Goal: Consume media (video, audio): Consume media (video, audio)

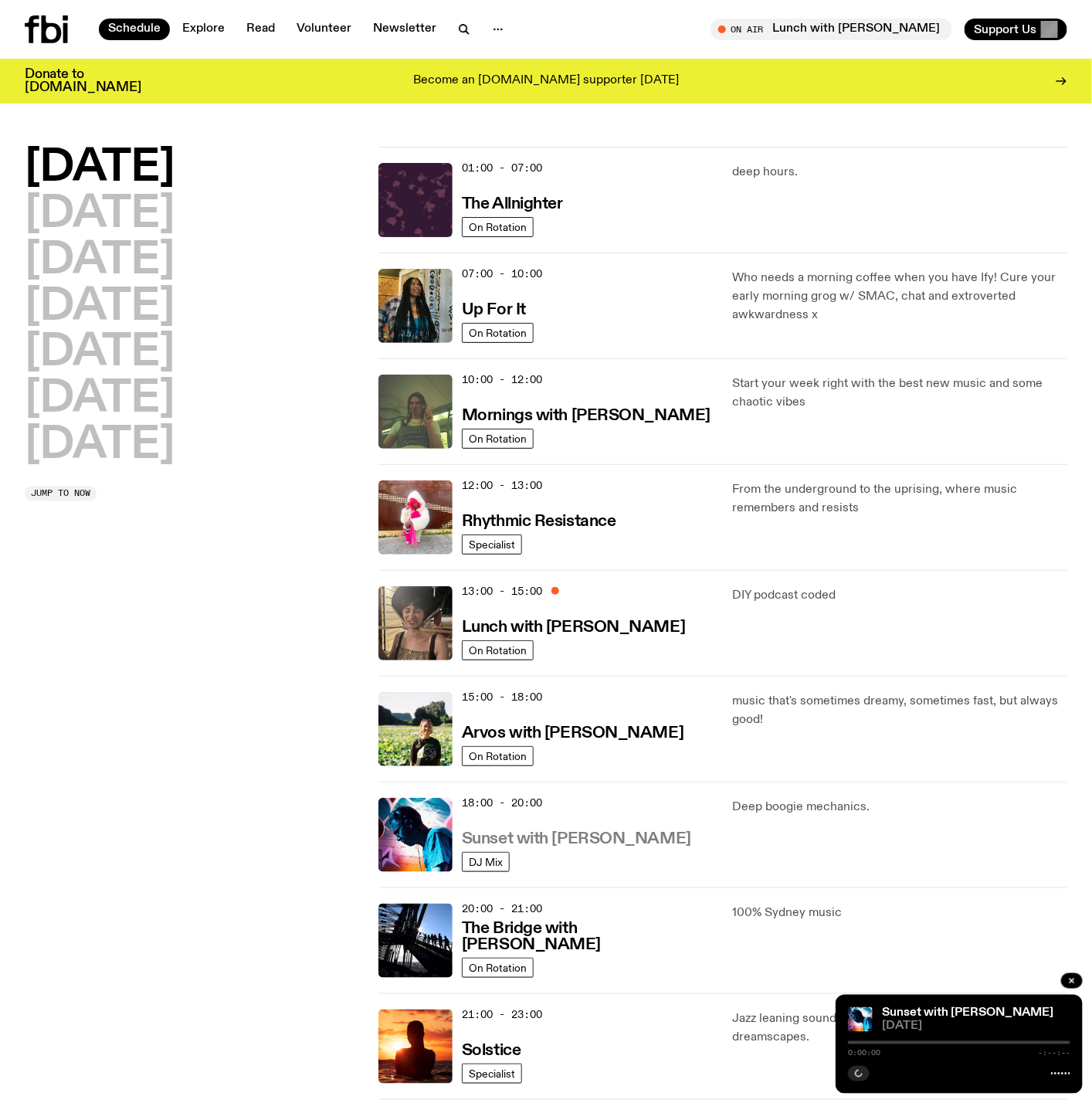
click at [537, 840] on h3 "Sunset with [PERSON_NAME]" at bounding box center [576, 840] width 229 height 16
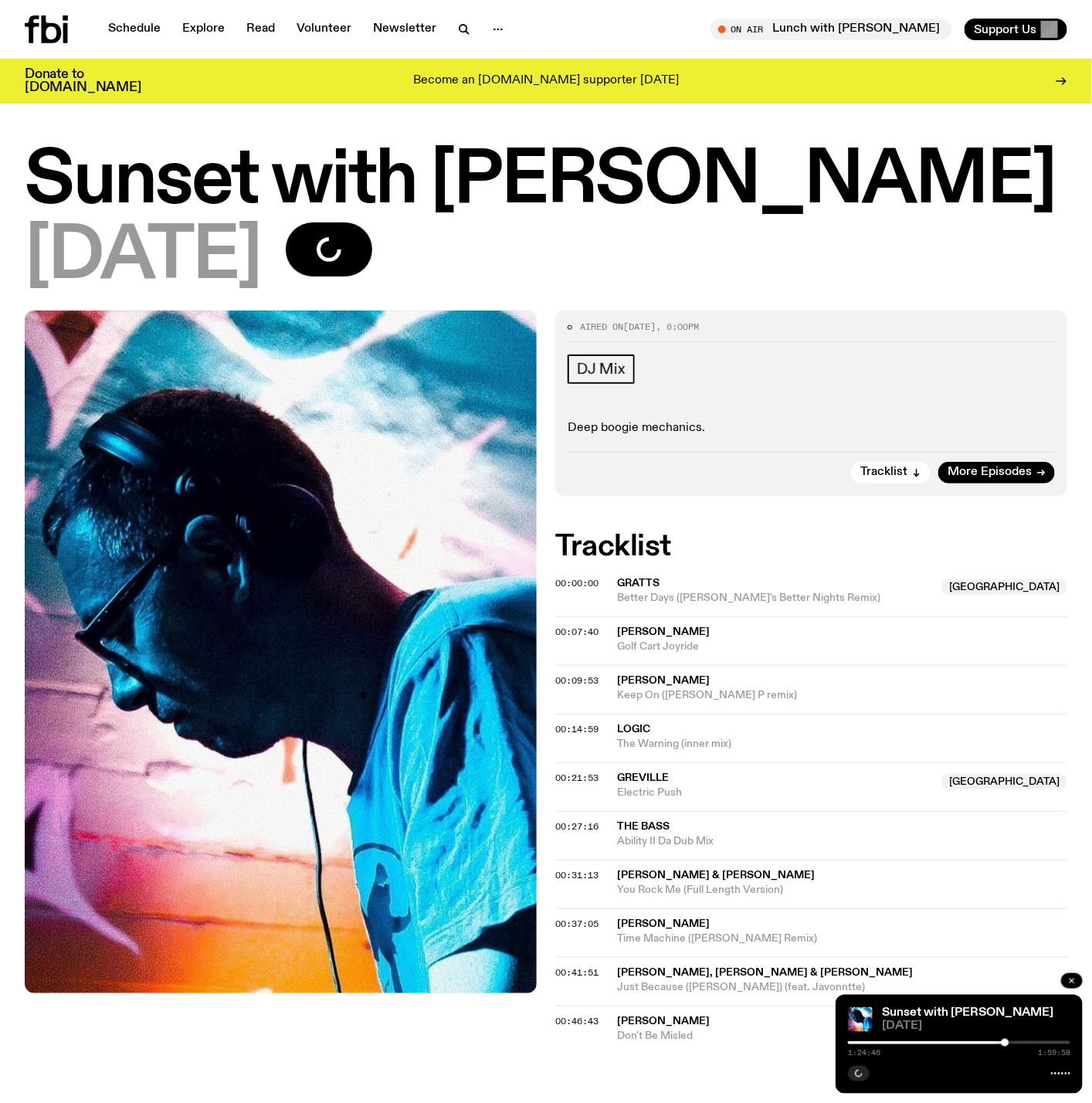
click at [1070, 981] on icon "button" at bounding box center [1072, 981] width 9 height 9
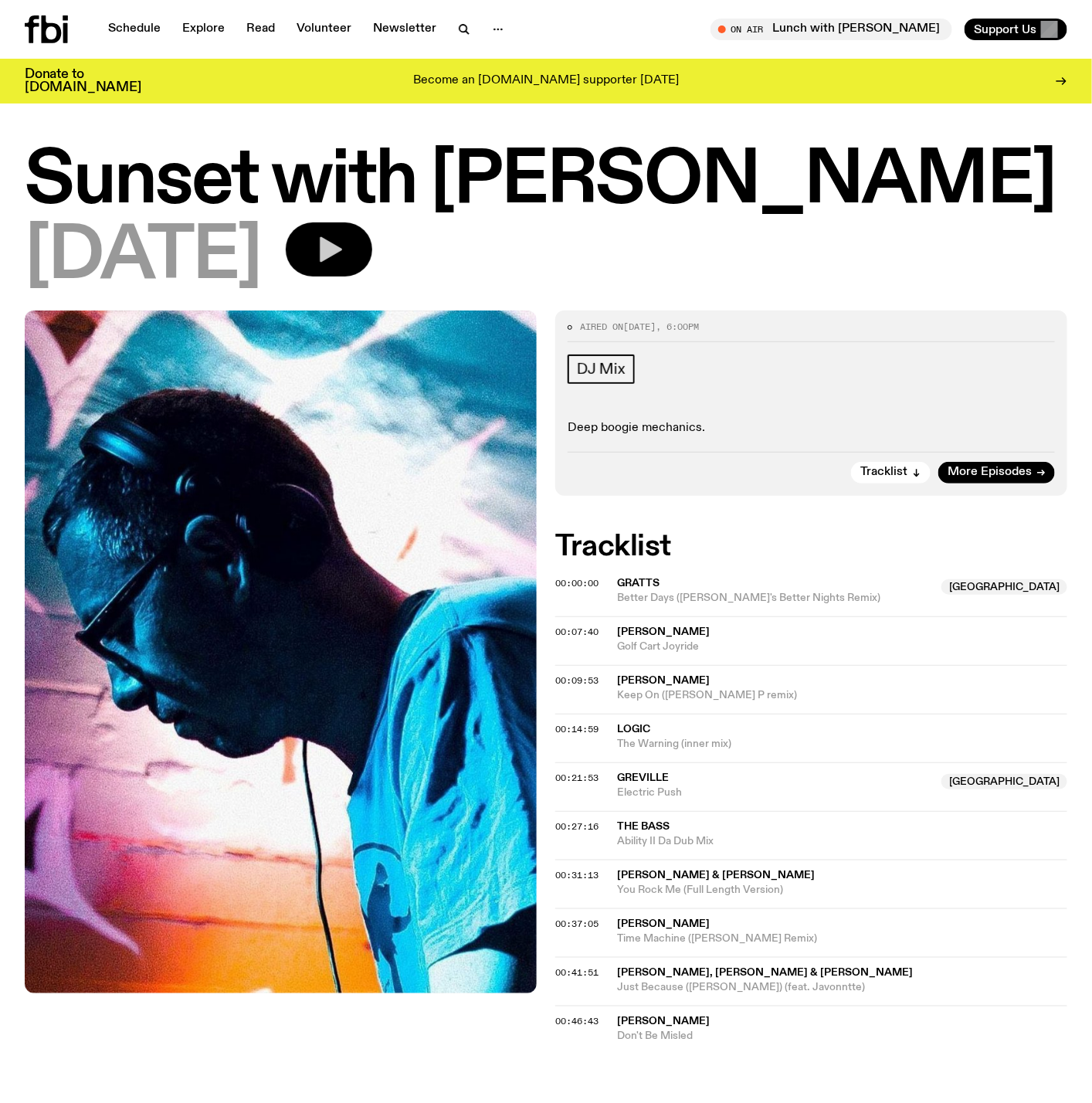
click at [342, 244] on icon "button" at bounding box center [331, 250] width 23 height 25
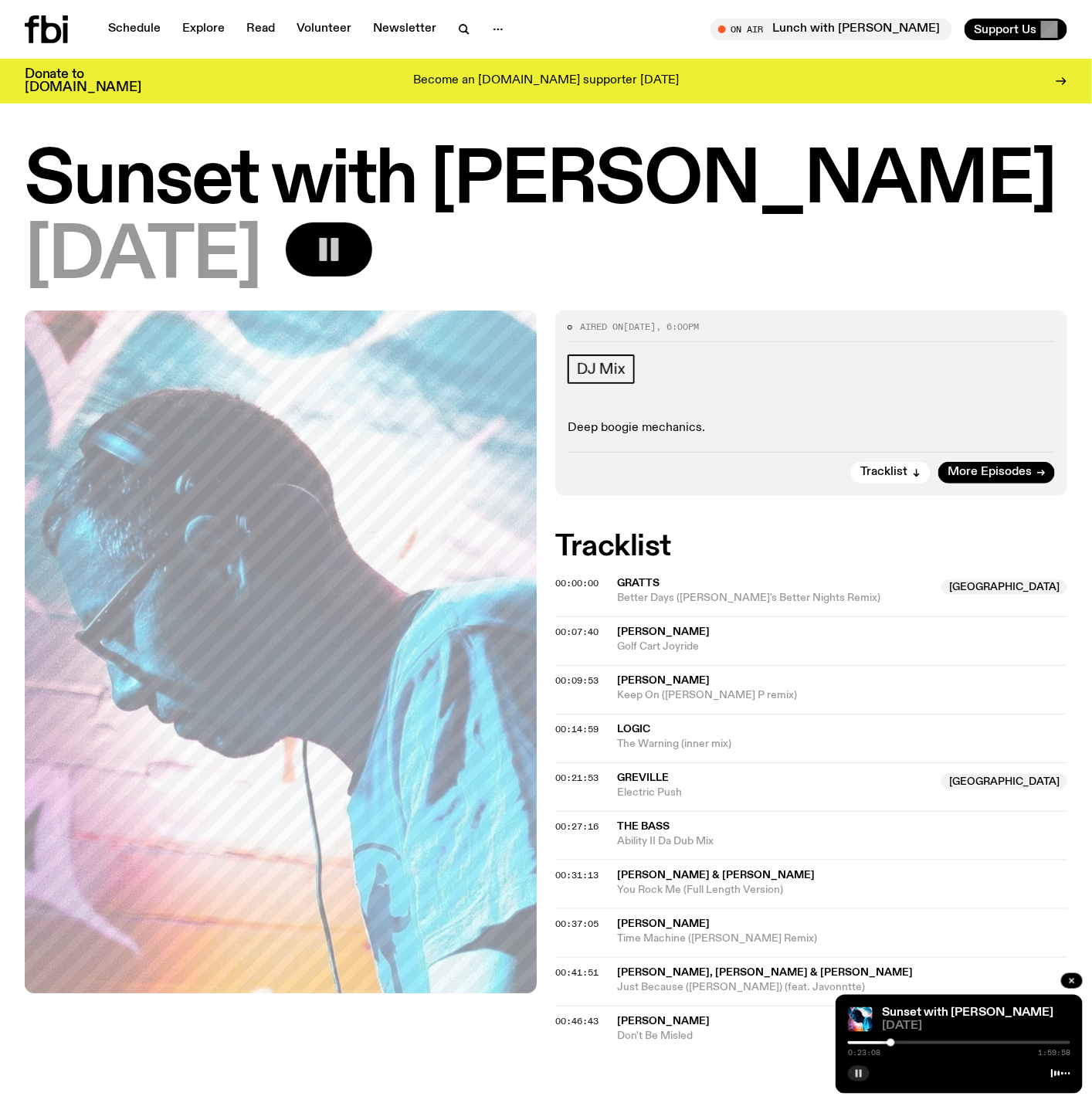
click at [858, 1073] on icon "button" at bounding box center [858, 1073] width 9 height 9
